Goal: Information Seeking & Learning: Find specific fact

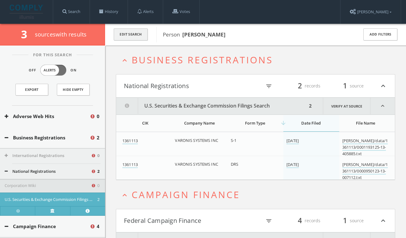
click at [138, 29] on button "Edit Search" at bounding box center [131, 34] width 34 height 12
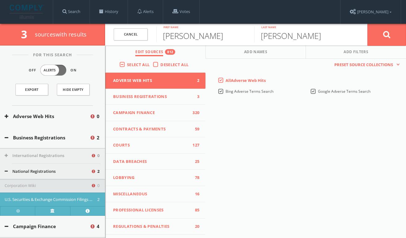
click at [177, 36] on input "[PERSON_NAME]" at bounding box center [205, 34] width 98 height 16
type input "sue"
click at [277, 37] on input "[PERSON_NAME]" at bounding box center [303, 34] width 98 height 16
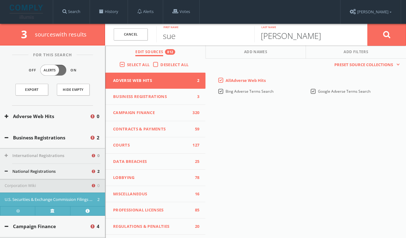
paste input "[PERSON_NAME]"
click at [267, 36] on input "[PERSON_NAME]" at bounding box center [303, 34] width 98 height 16
type input "Wandalowski"
click at [368, 24] on button at bounding box center [387, 35] width 39 height 22
